Goal: Find specific page/section: Find specific page/section

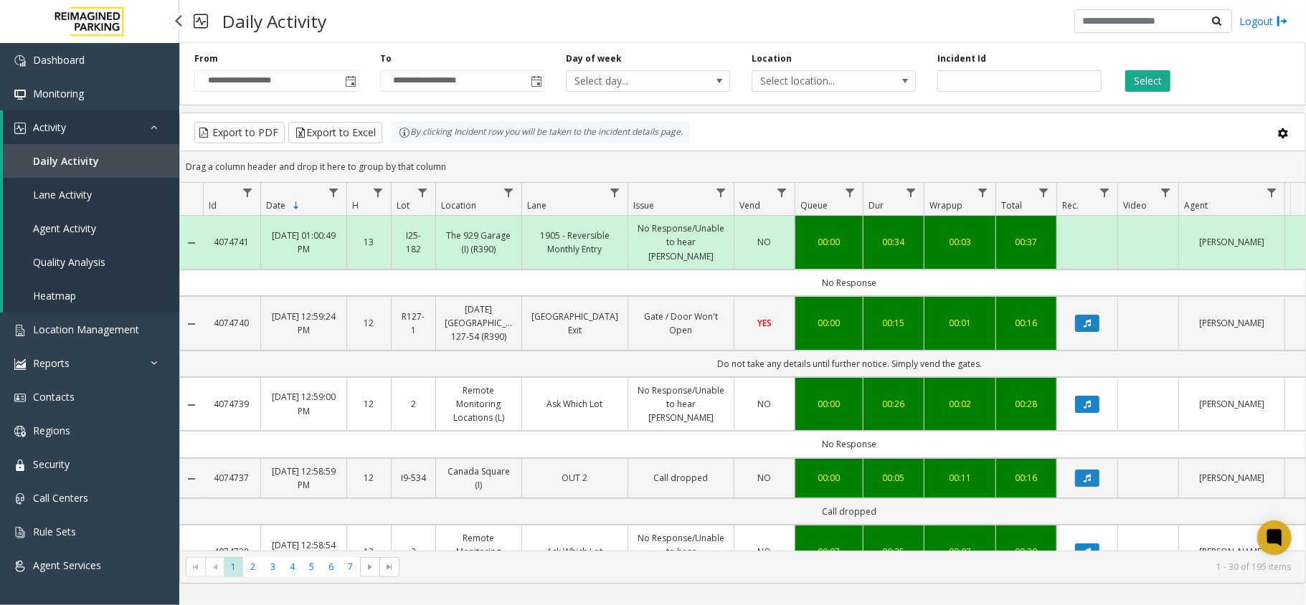
click at [72, 323] on span "Location Management" at bounding box center [86, 330] width 106 height 14
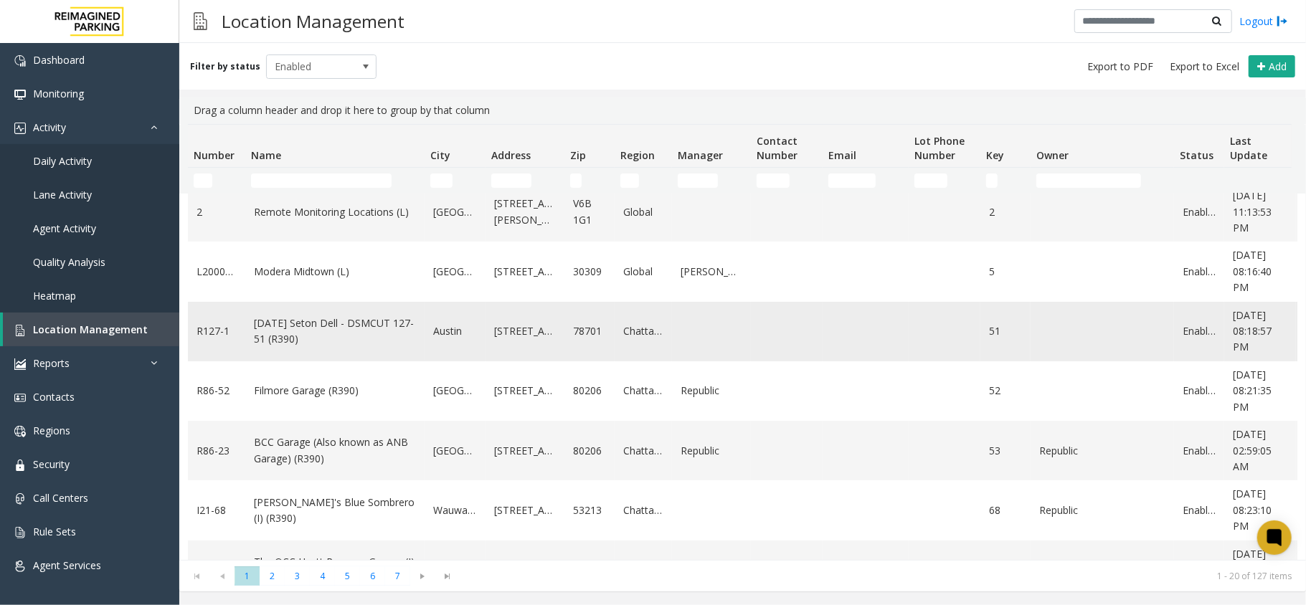
scroll to position [191, 0]
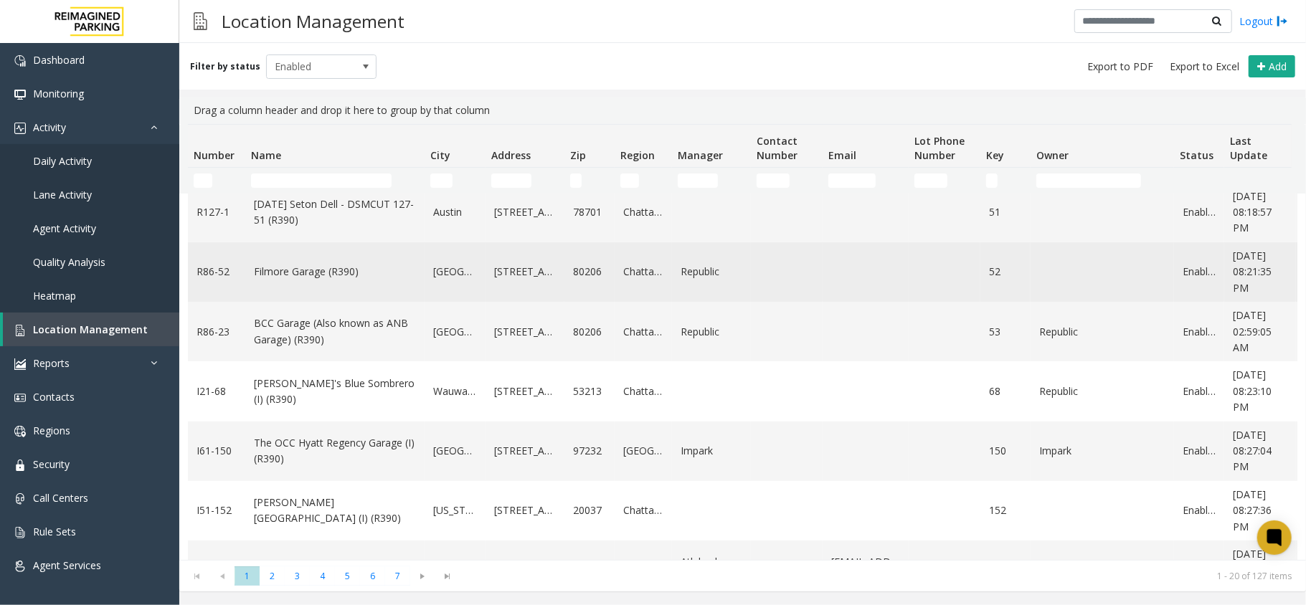
click at [280, 273] on link "Filmore Garage (R390)" at bounding box center [335, 272] width 162 height 16
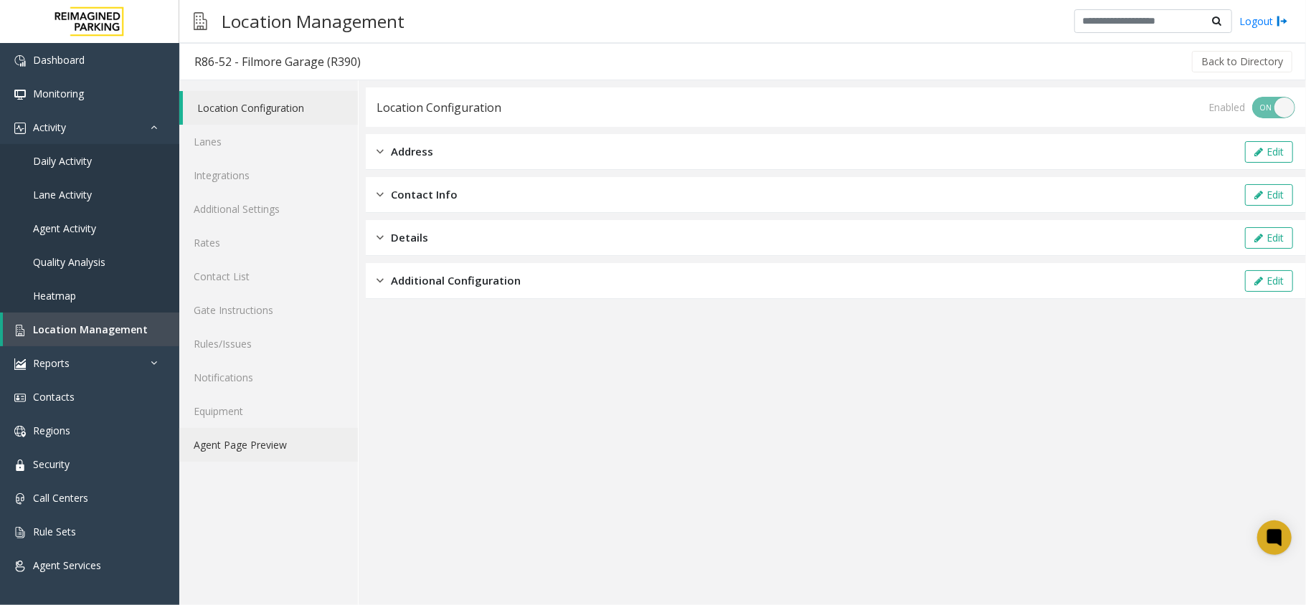
click at [242, 442] on link "Agent Page Preview" at bounding box center [268, 445] width 179 height 34
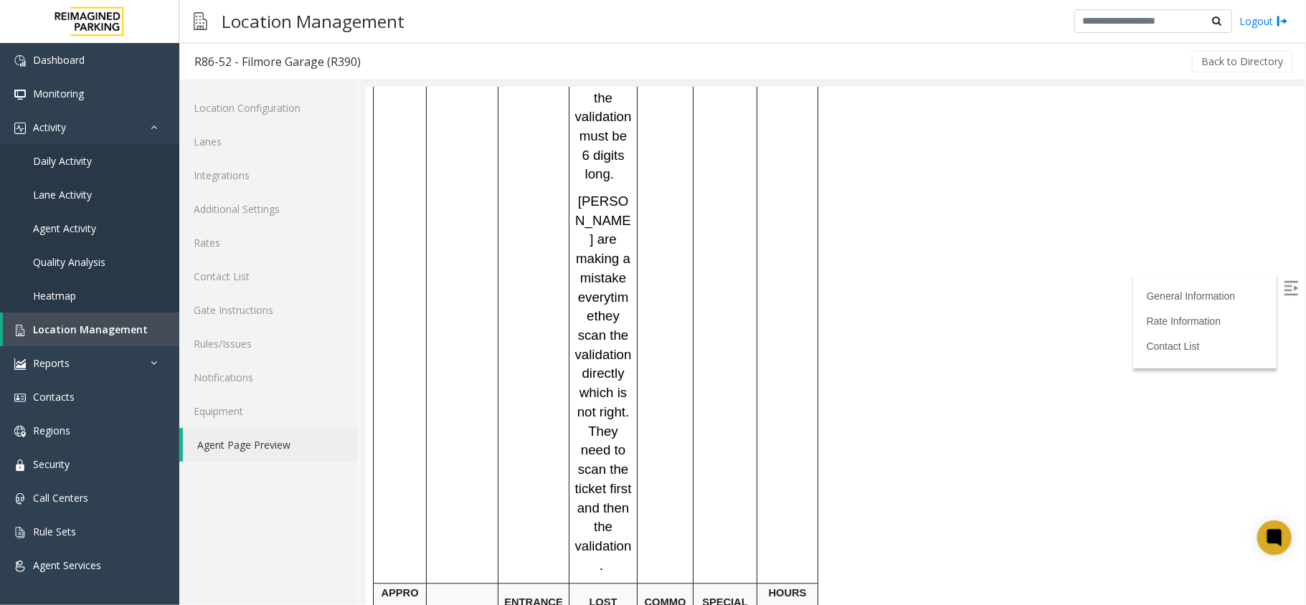
scroll to position [2198, 0]
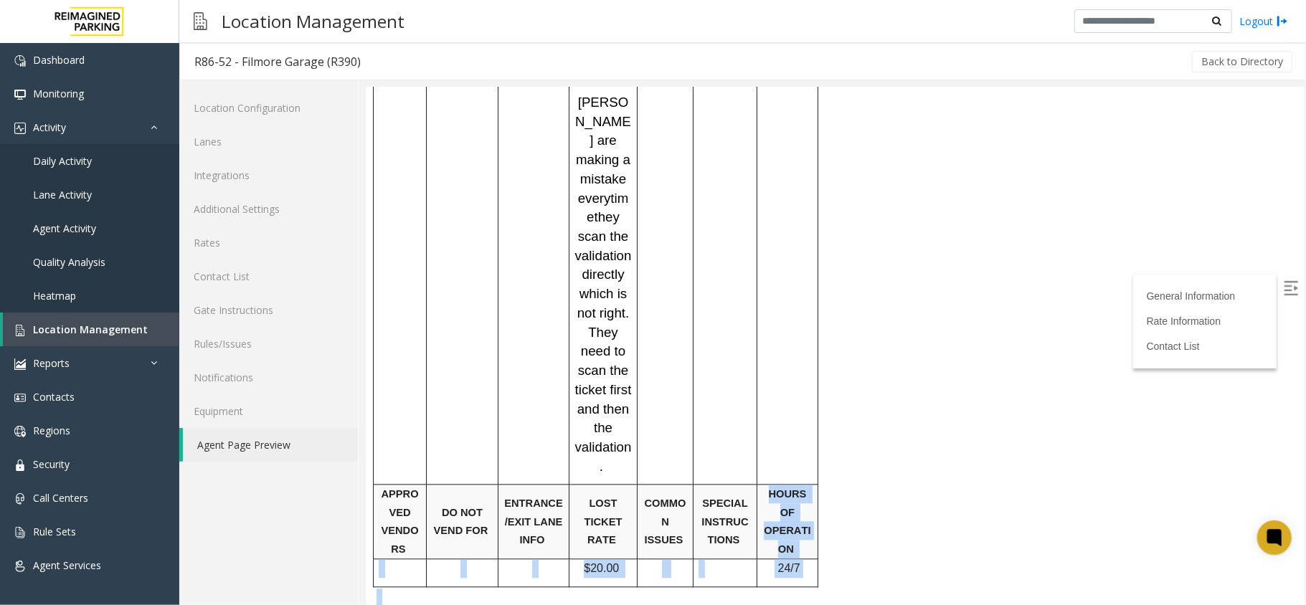
drag, startPoint x: 766, startPoint y: 290, endPoint x: 822, endPoint y: 400, distance: 123.4
click at [786, 556] on div at bounding box center [786, 558] width 61 height 5
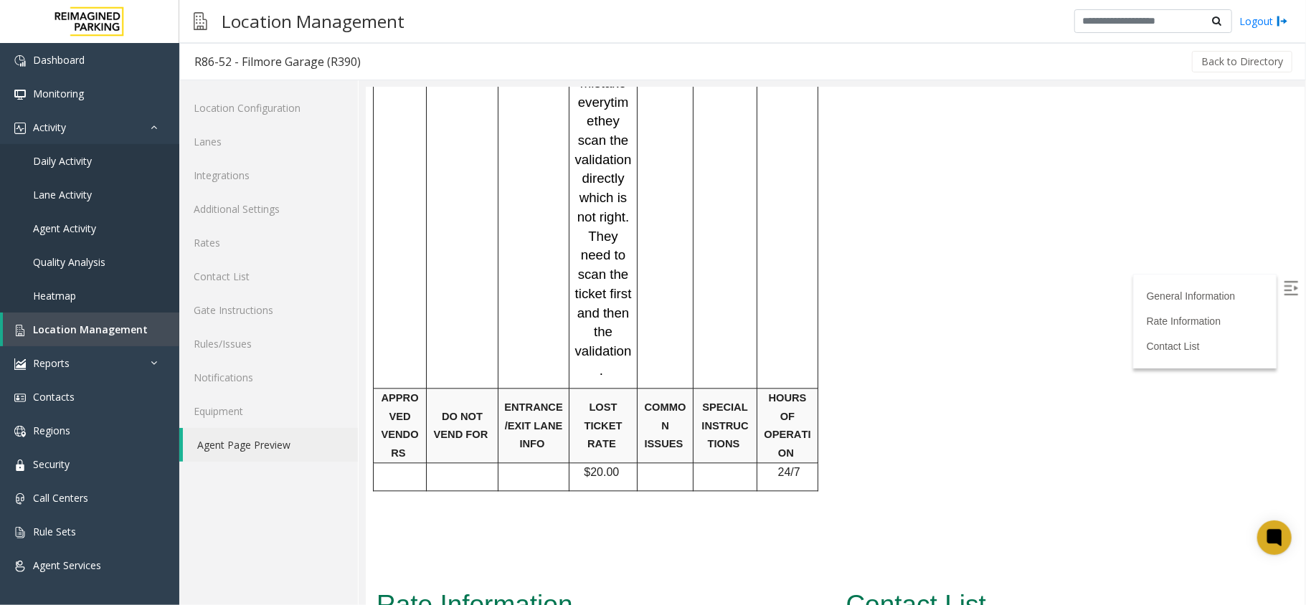
scroll to position [2389, 0]
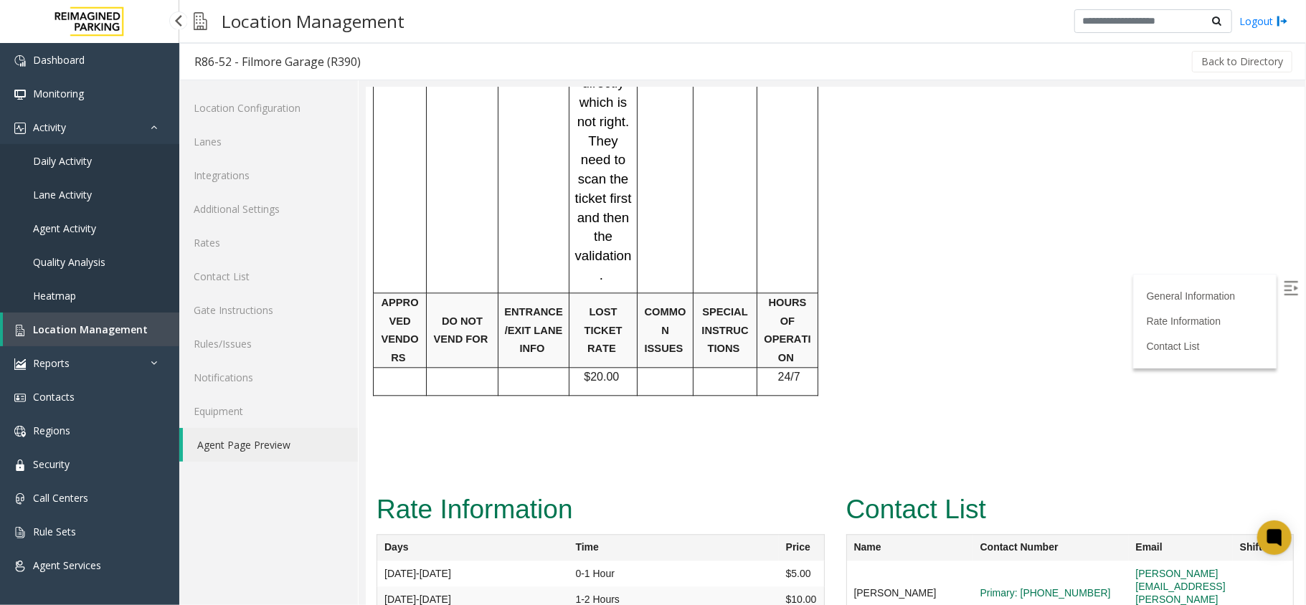
click at [41, 334] on span "Location Management" at bounding box center [90, 330] width 115 height 14
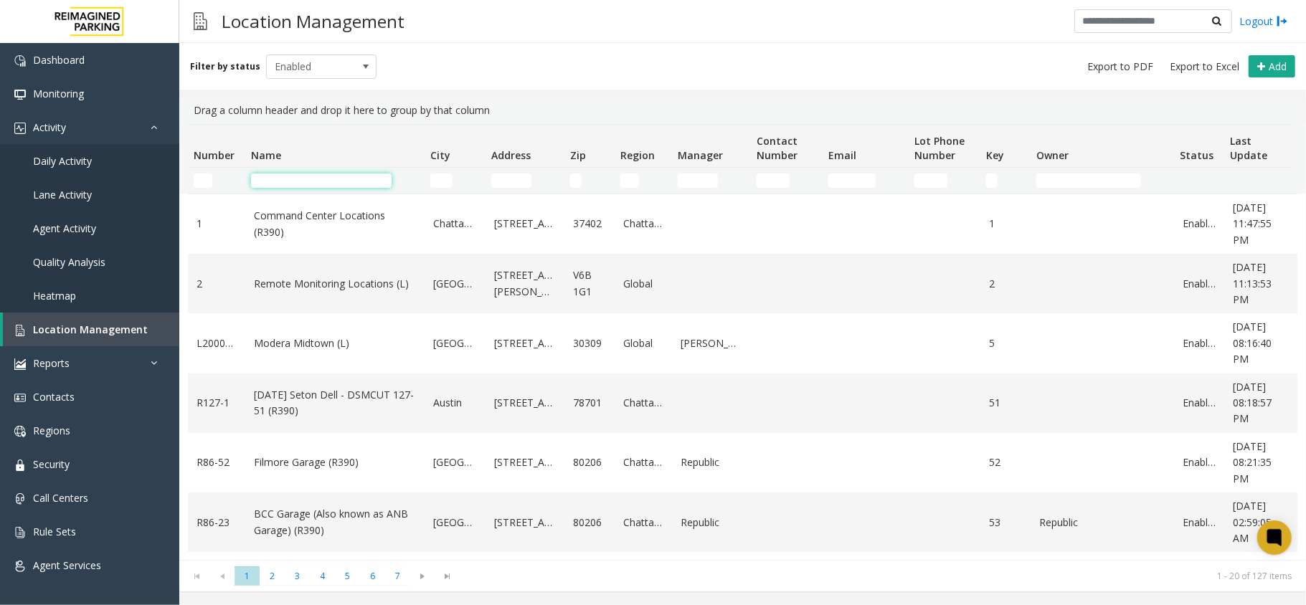
click at [317, 179] on input "Name Filter" at bounding box center [321, 180] width 141 height 14
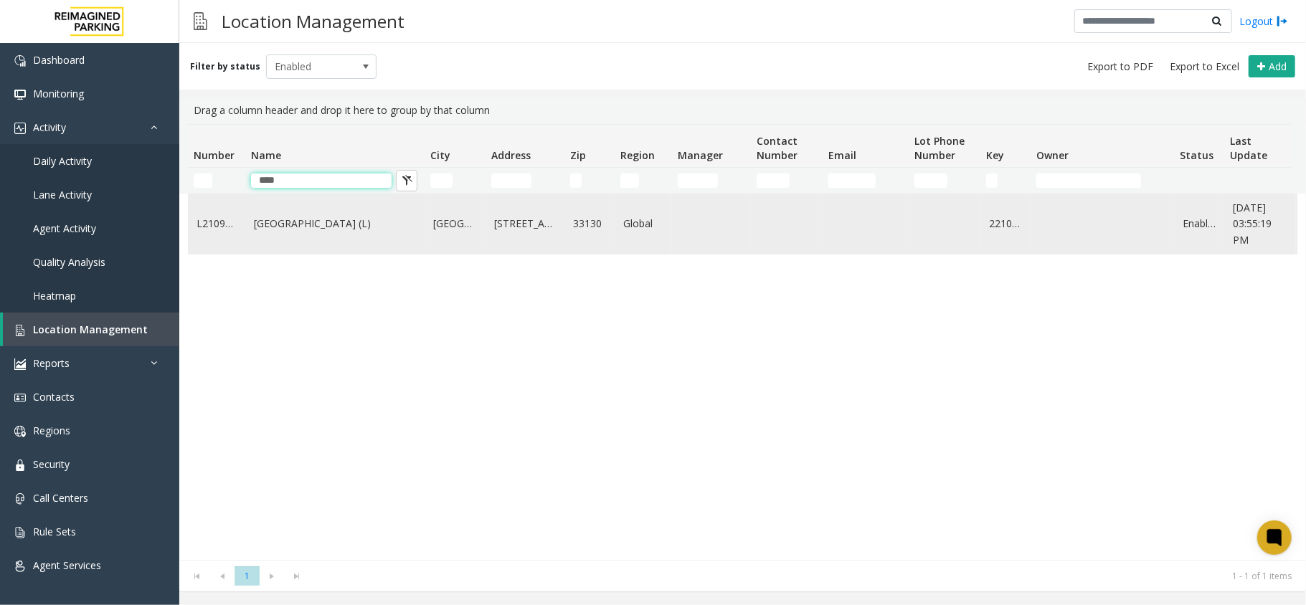
type input "****"
click at [290, 230] on link "[GEOGRAPHIC_DATA] (L)" at bounding box center [335, 224] width 162 height 16
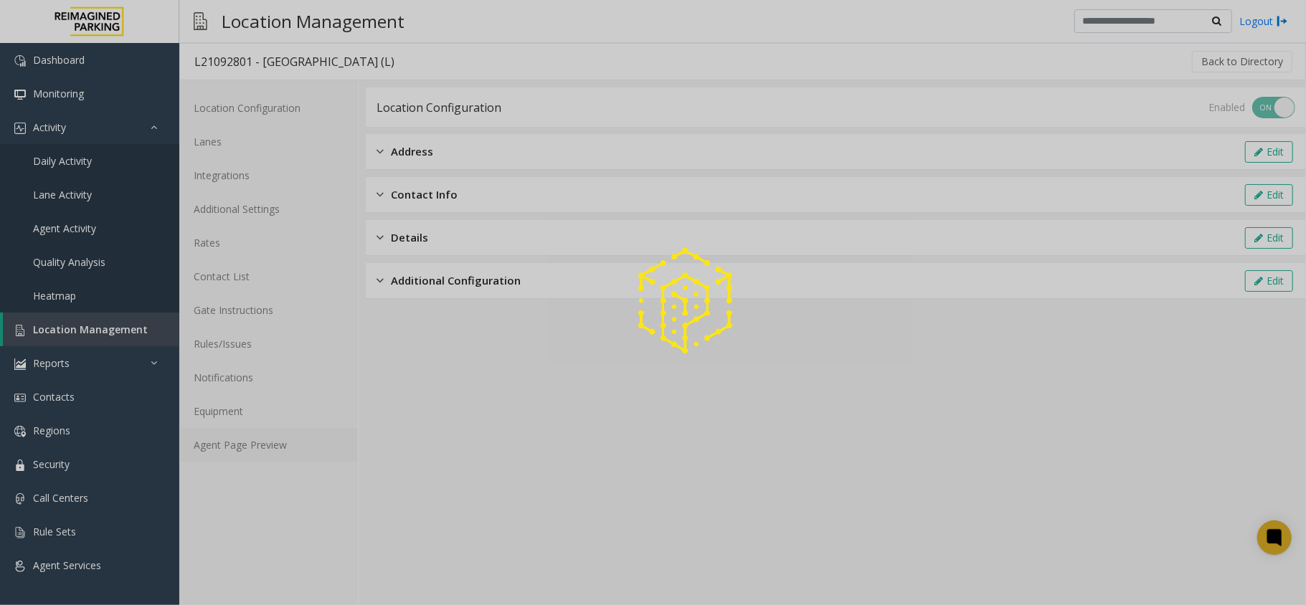
click at [302, 437] on link "Agent Page Preview" at bounding box center [268, 445] width 179 height 34
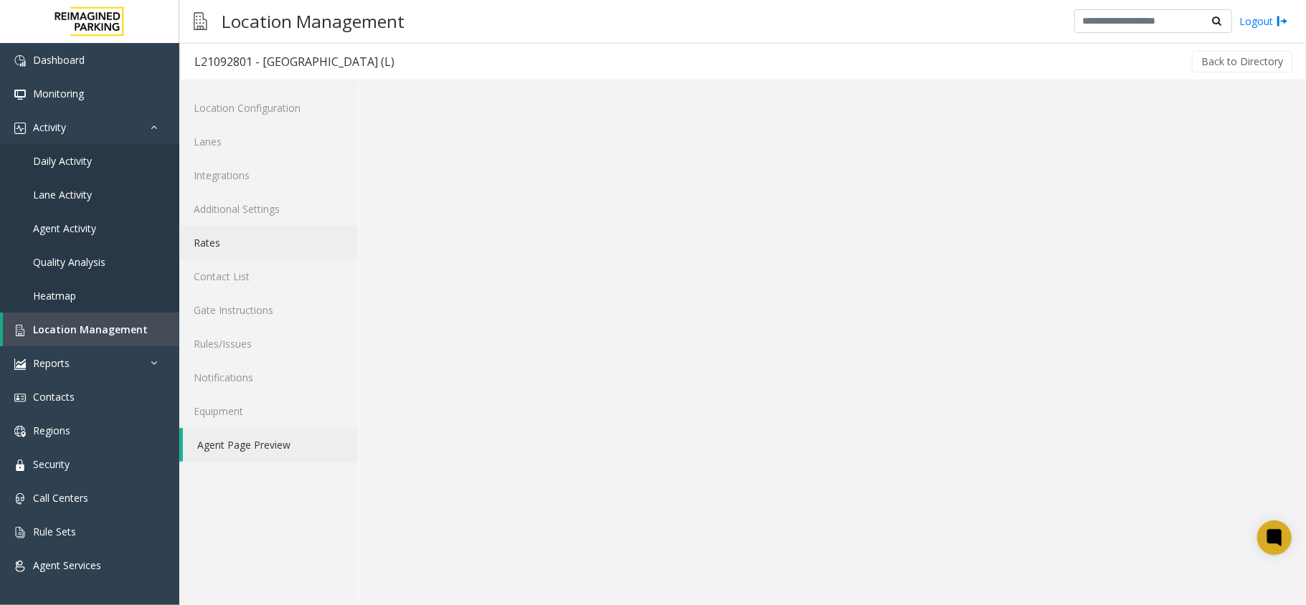
click at [241, 245] on link "Rates" at bounding box center [268, 243] width 179 height 34
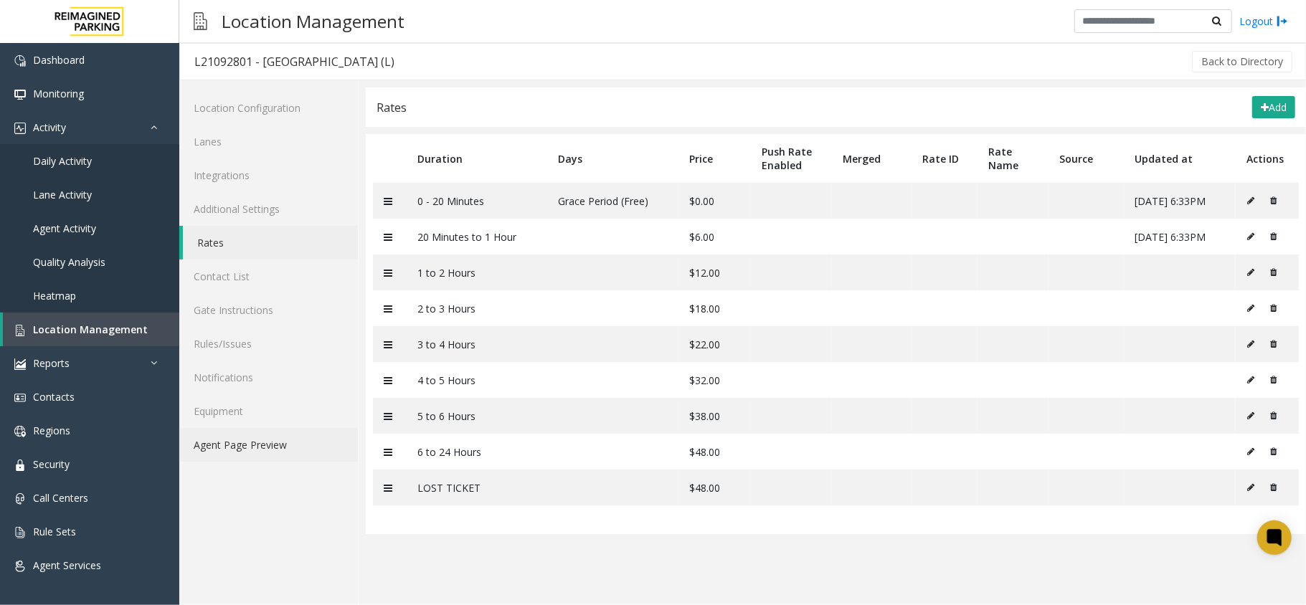
click at [280, 443] on link "Agent Page Preview" at bounding box center [268, 445] width 179 height 34
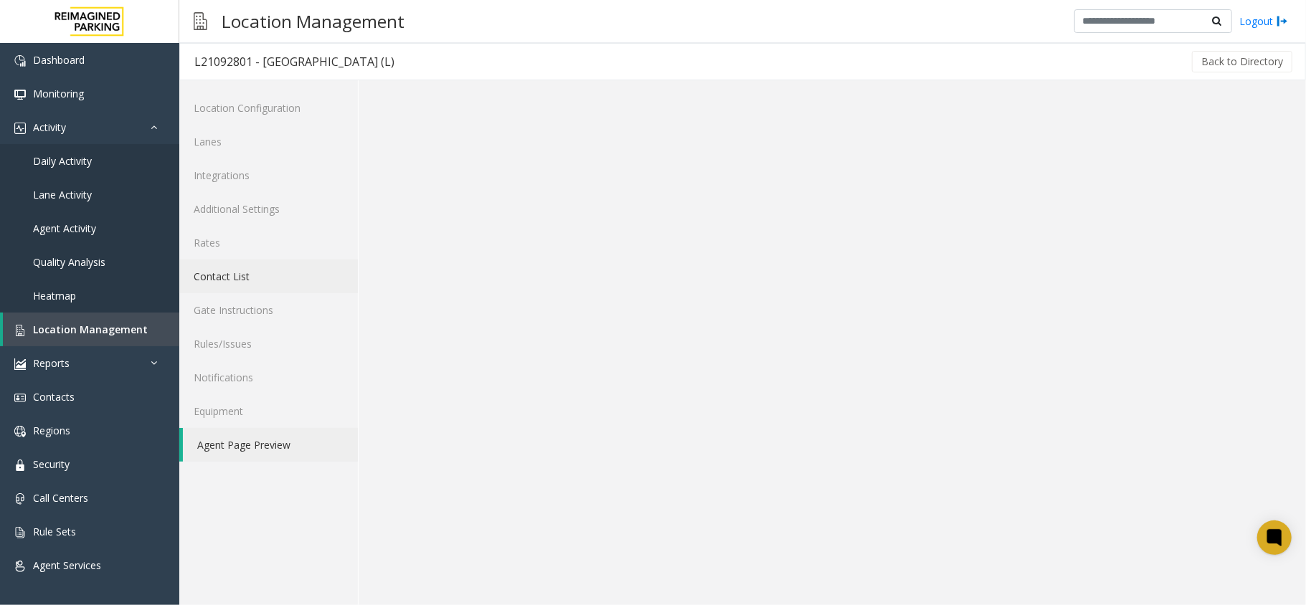
click at [265, 281] on link "Contact List" at bounding box center [268, 277] width 179 height 34
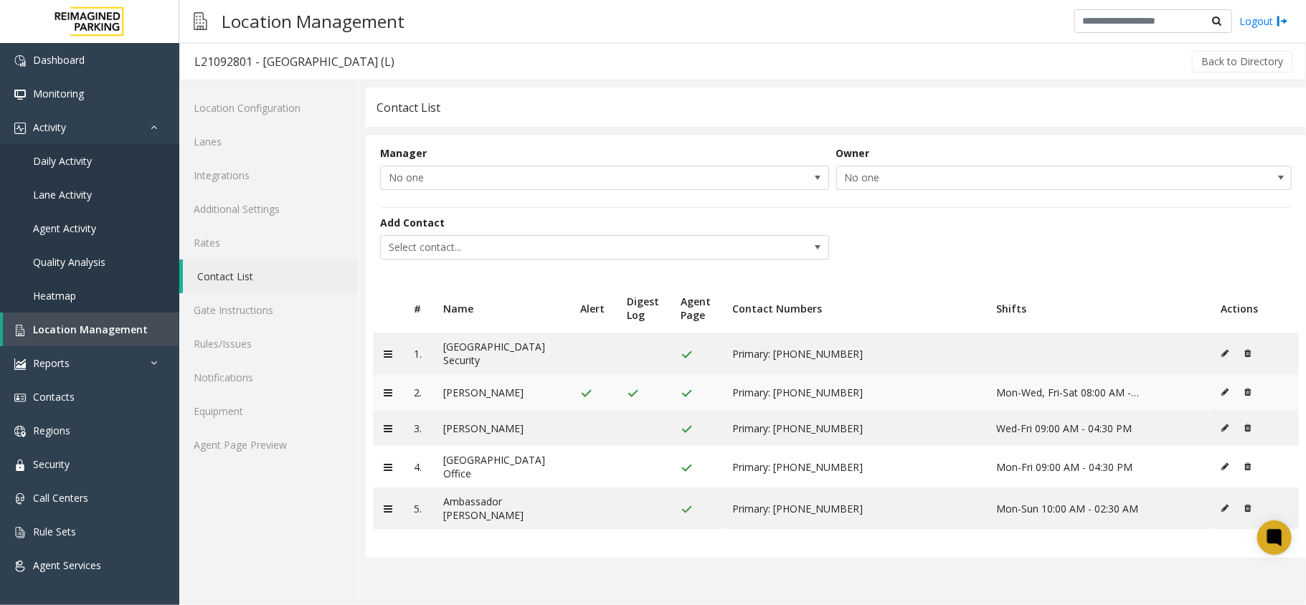
click at [1221, 393] on icon at bounding box center [1224, 392] width 7 height 9
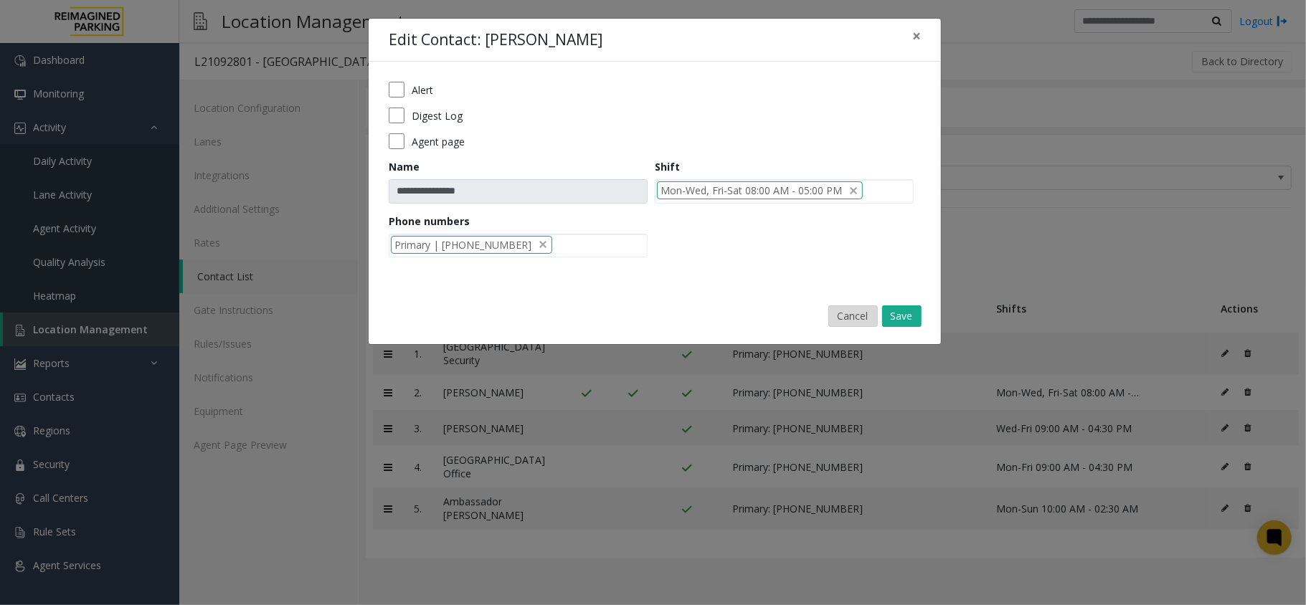
click at [852, 323] on button "Cancel" at bounding box center [852, 316] width 49 height 22
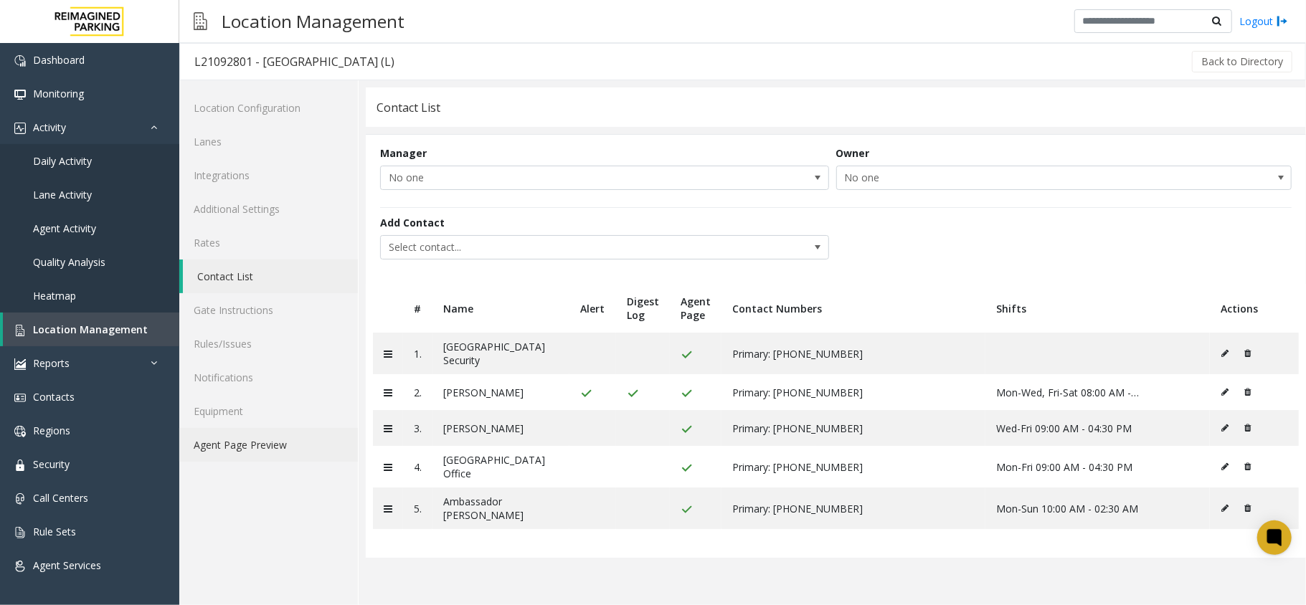
click at [299, 436] on link "Agent Page Preview" at bounding box center [268, 445] width 179 height 34
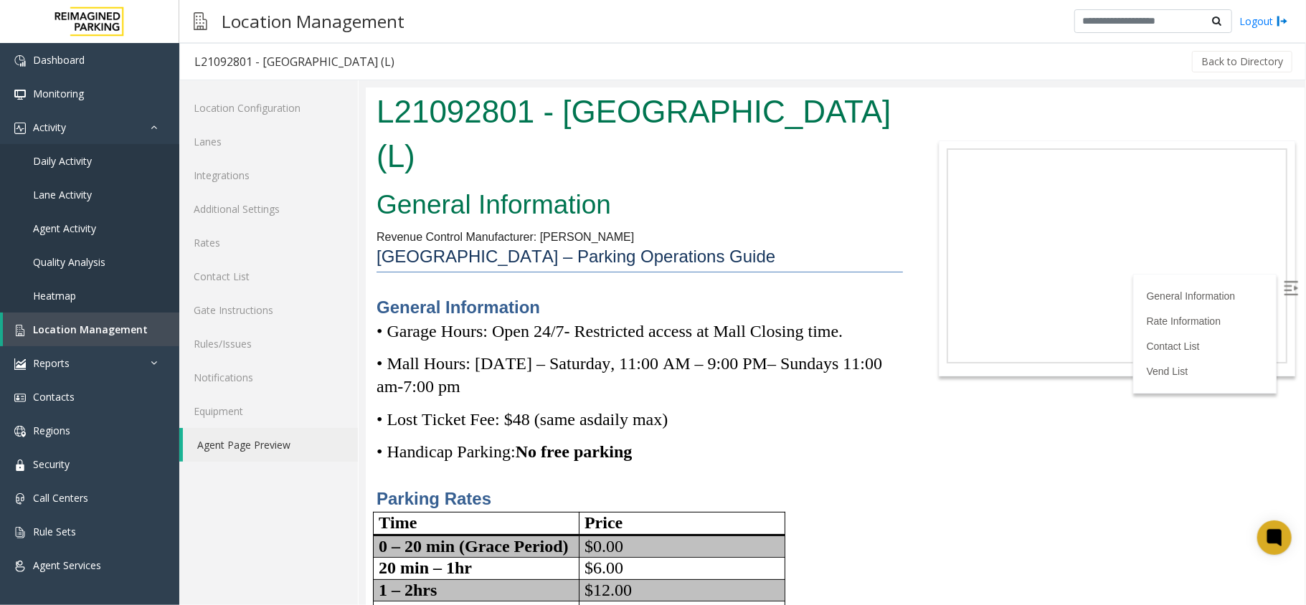
scroll to position [6089, 0]
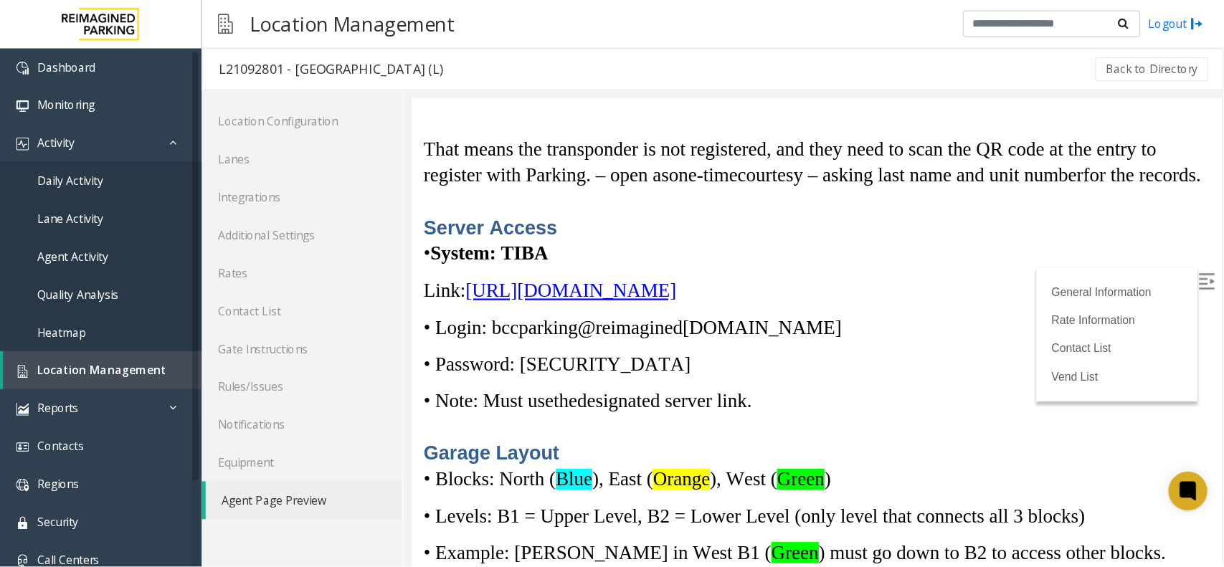
scroll to position [4142, 0]
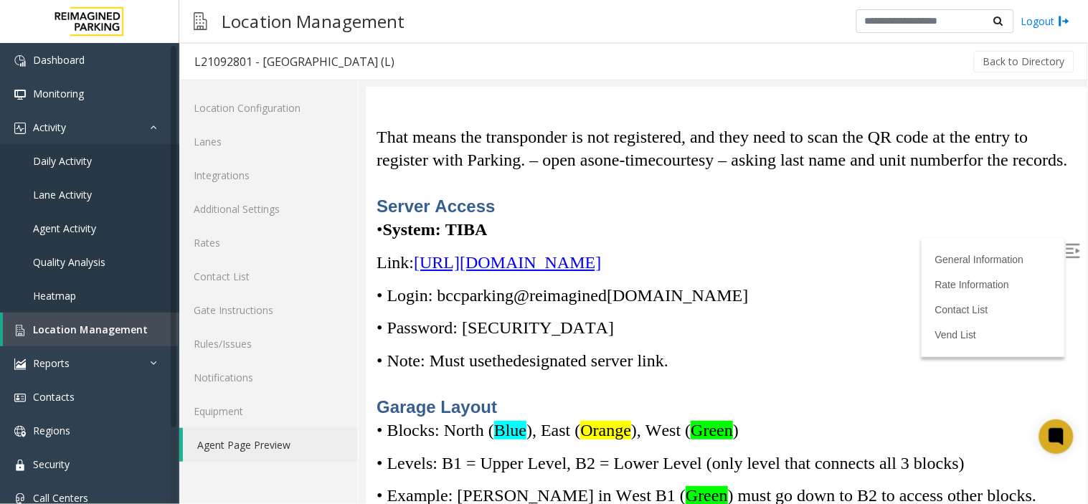
click at [600, 271] on span "[URL][DOMAIN_NAME]" at bounding box center [506, 261] width 187 height 19
click at [75, 125] on link "Activity" at bounding box center [89, 127] width 179 height 34
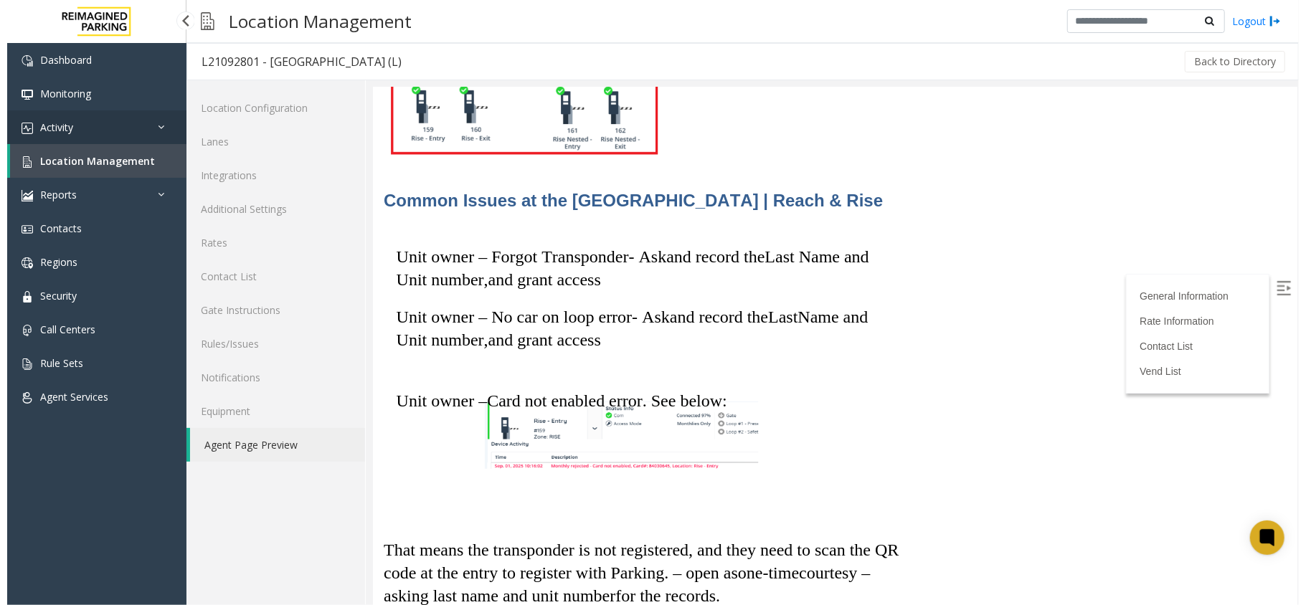
scroll to position [4096, 0]
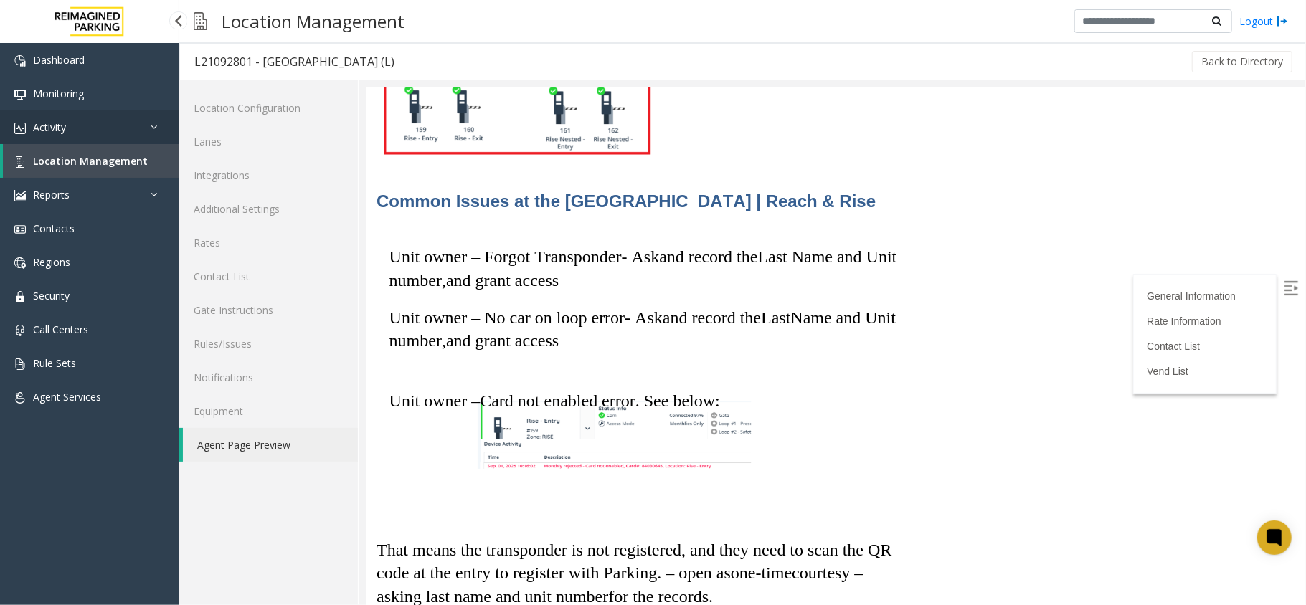
click at [80, 119] on link "Activity" at bounding box center [89, 127] width 179 height 34
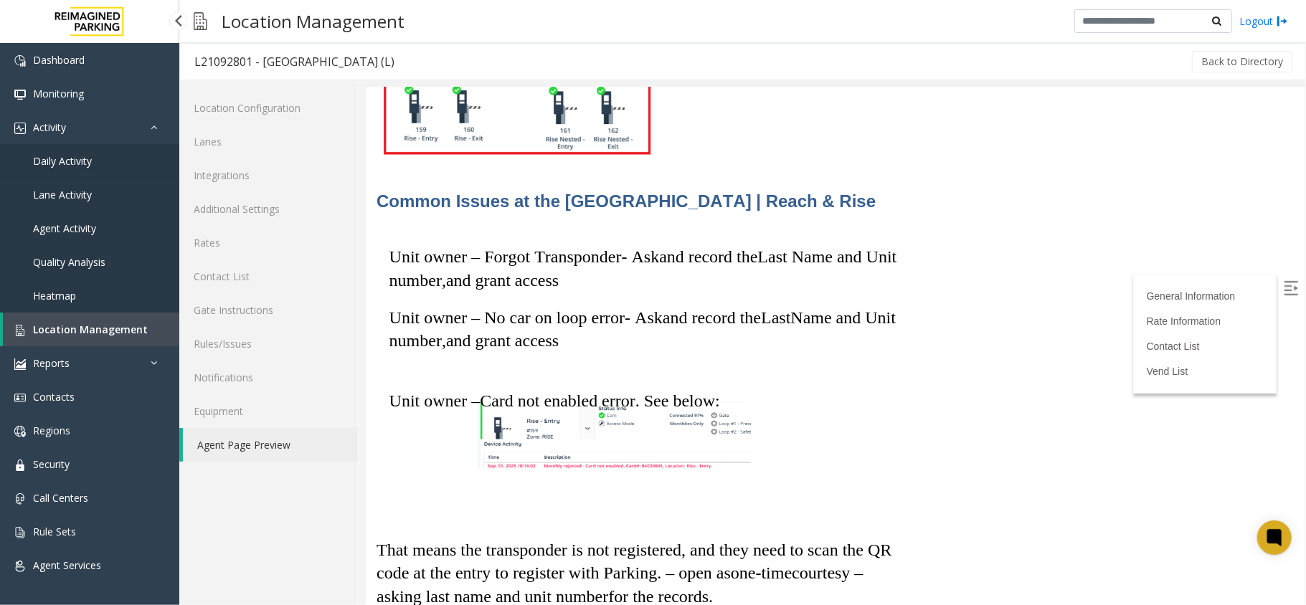
click at [87, 162] on span "Daily Activity" at bounding box center [62, 161] width 59 height 14
